Goal: Task Accomplishment & Management: Complete application form

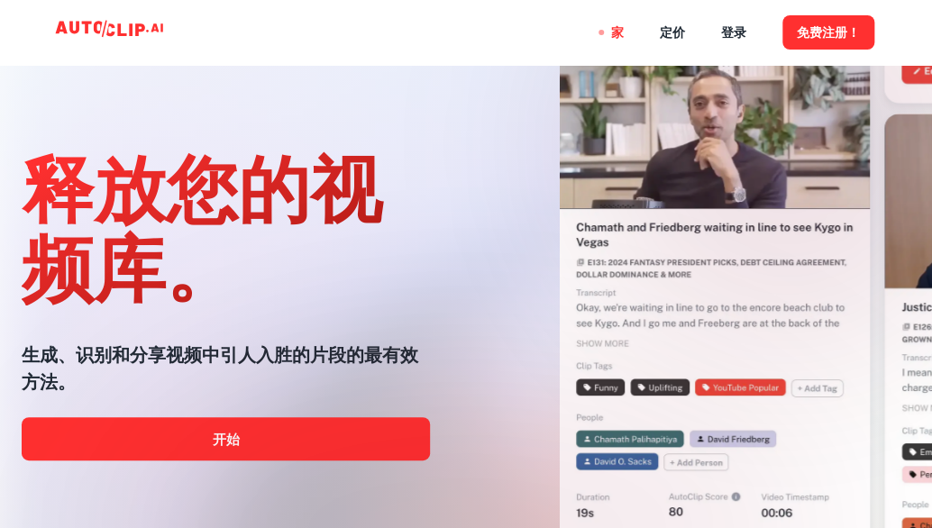
click at [338, 448] on div at bounding box center [466, 528] width 746 height 361
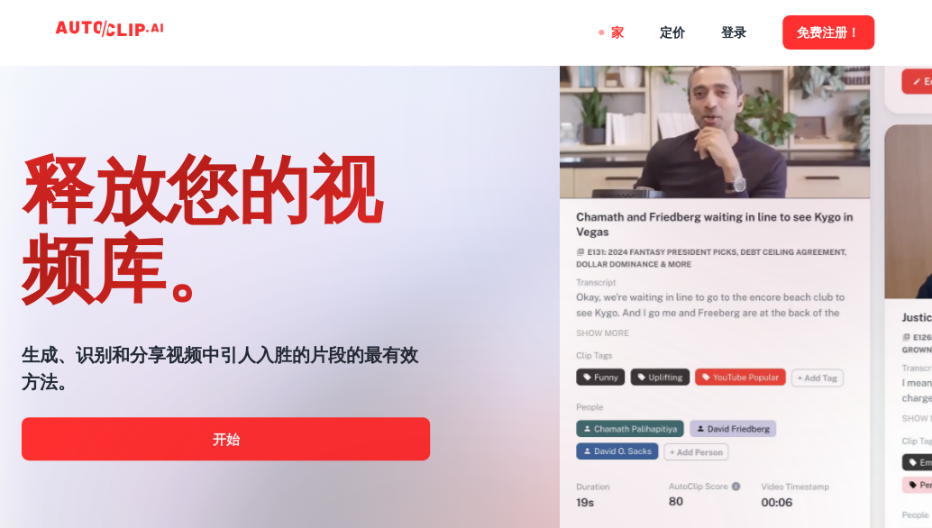
click at [235, 438] on div at bounding box center [466, 528] width 746 height 361
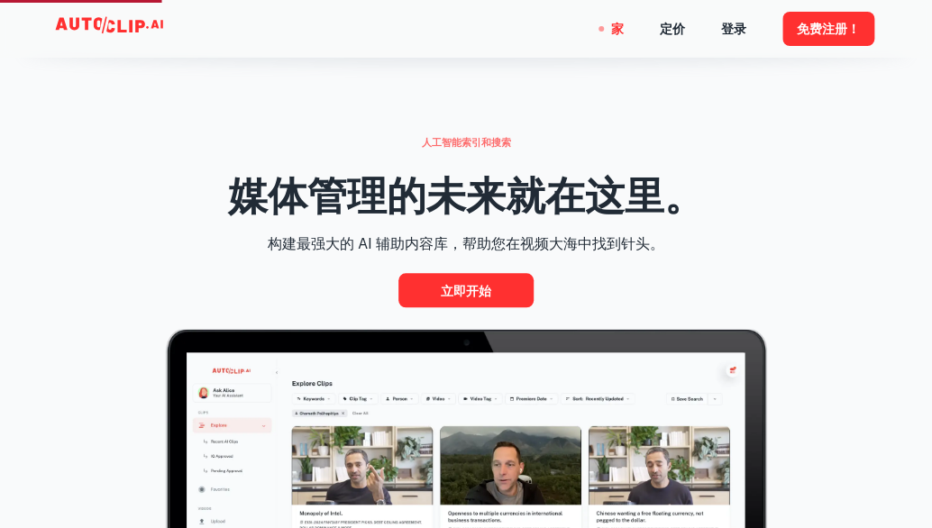
scroll to position [541, 0]
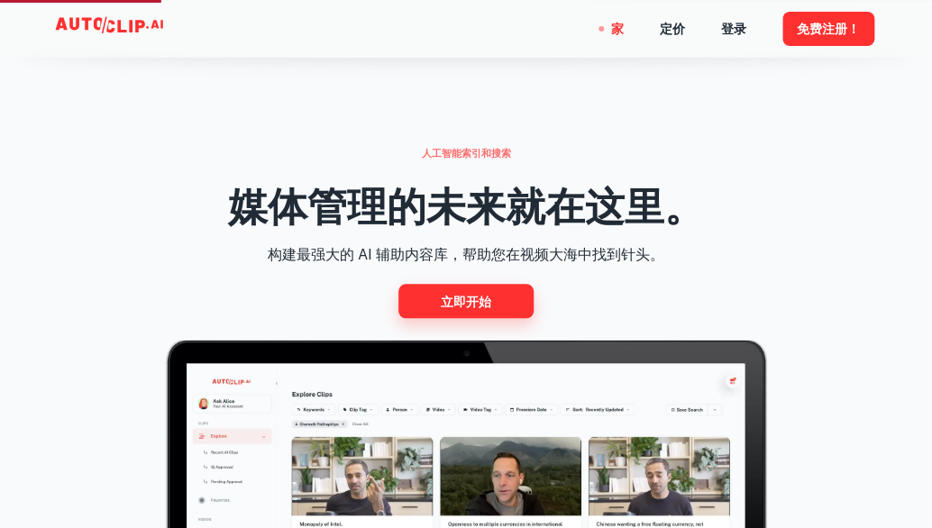
click at [424, 303] on link "立即开始" at bounding box center [466, 300] width 135 height 33
